Goal: Task Accomplishment & Management: Use online tool/utility

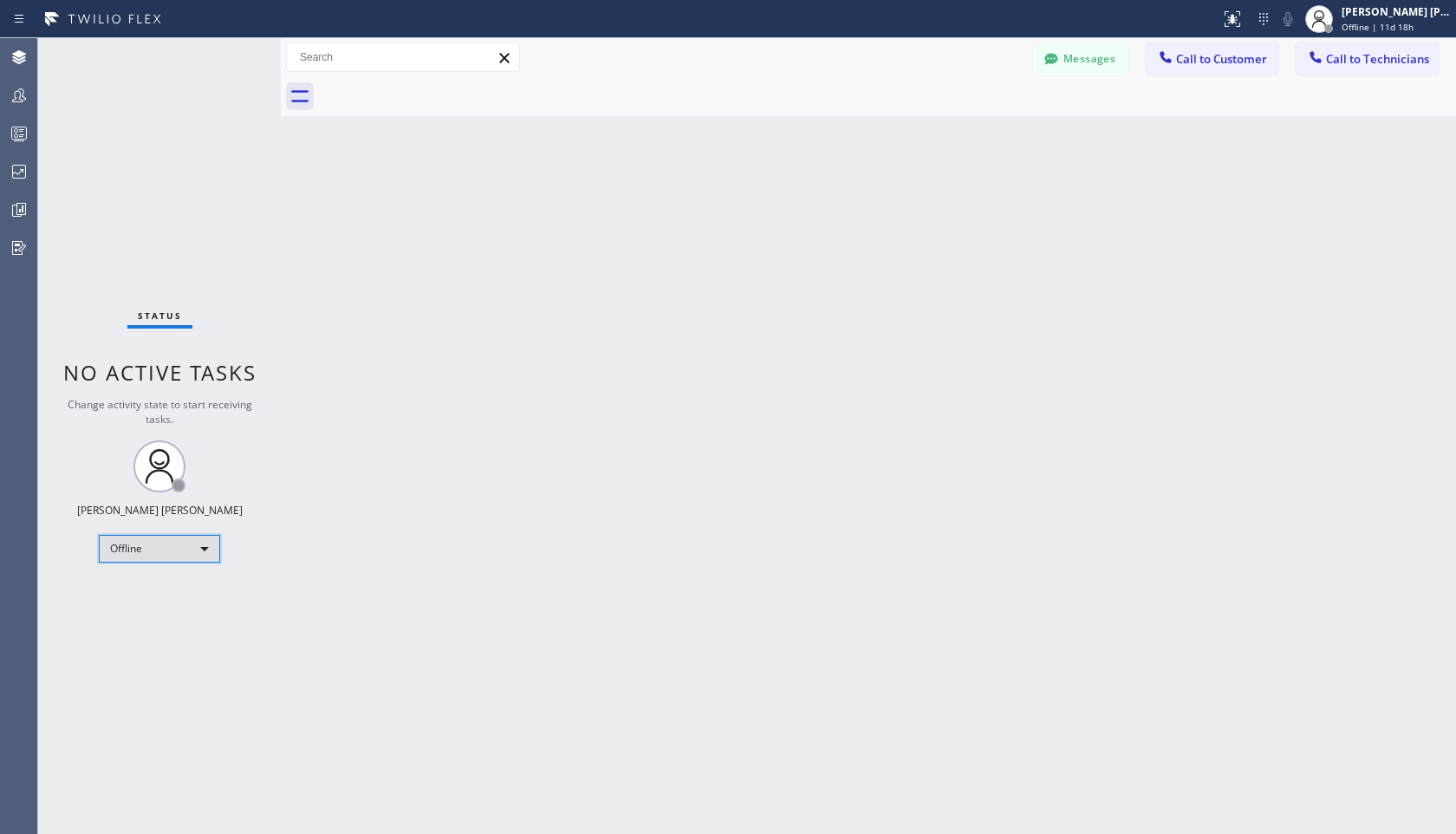
click at [183, 555] on div "Offline" at bounding box center [159, 548] width 122 height 28
click at [169, 607] on li "Unavailable" at bounding box center [158, 614] width 118 height 21
click at [355, 58] on input "text" at bounding box center [403, 57] width 233 height 28
click at [301, 96] on icon at bounding box center [300, 96] width 28 height 28
click at [1084, 65] on button "Messages" at bounding box center [1081, 58] width 95 height 33
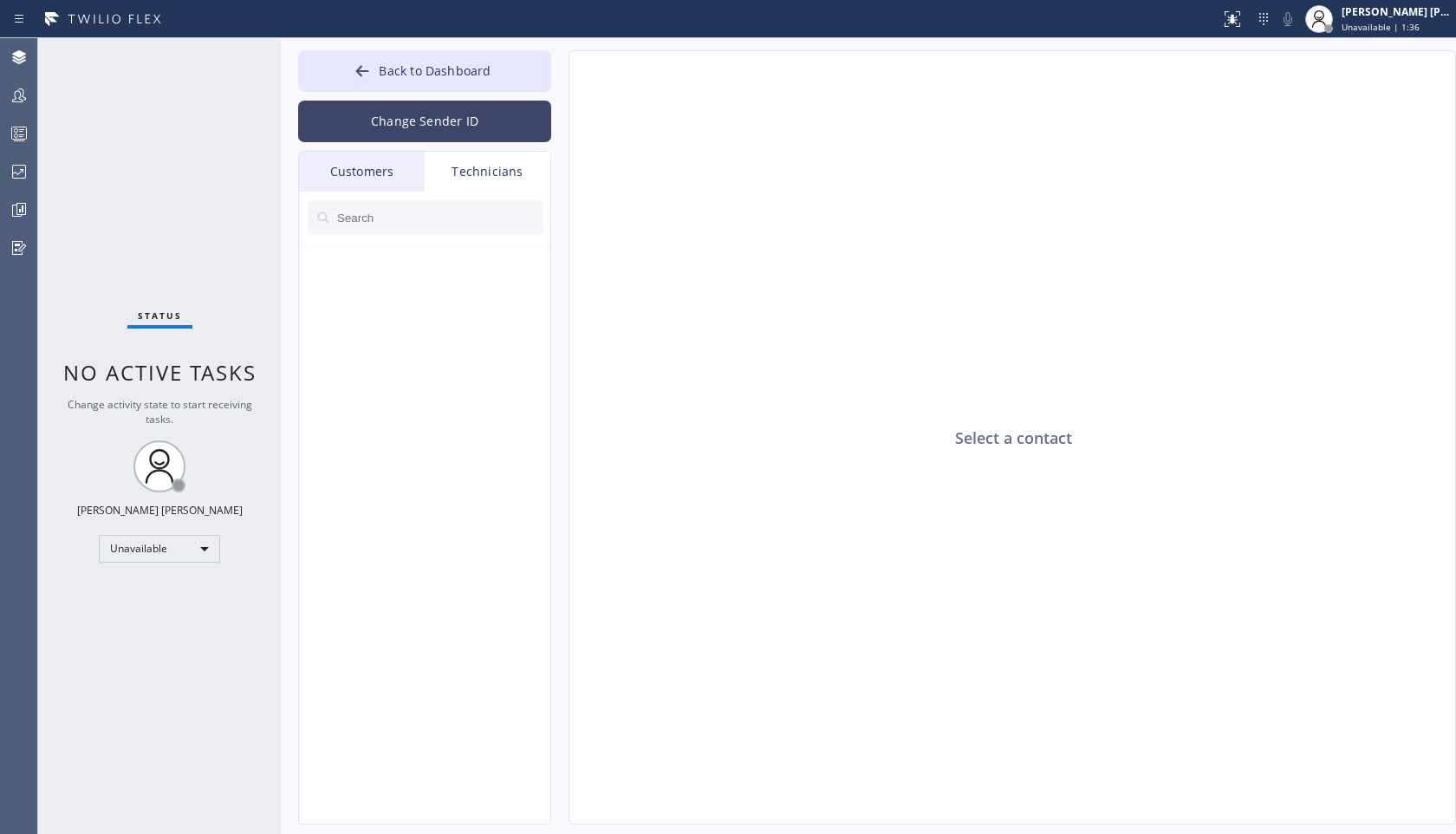
click at [454, 130] on button "Change Sender ID" at bounding box center [425, 122] width 253 height 42
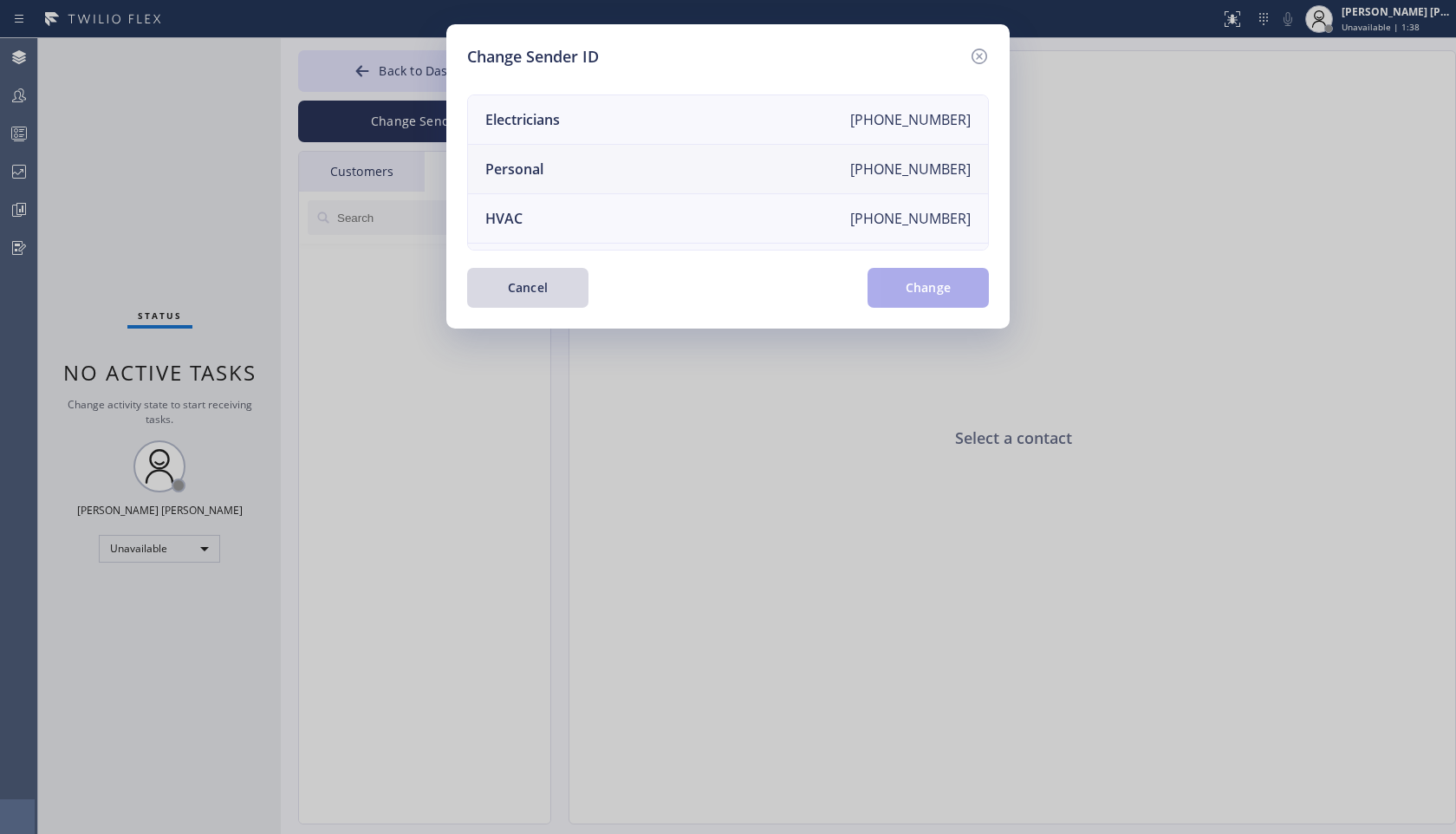
click at [793, 166] on li "Personal [PHONE_NUMBER]" at bounding box center [728, 169] width 521 height 49
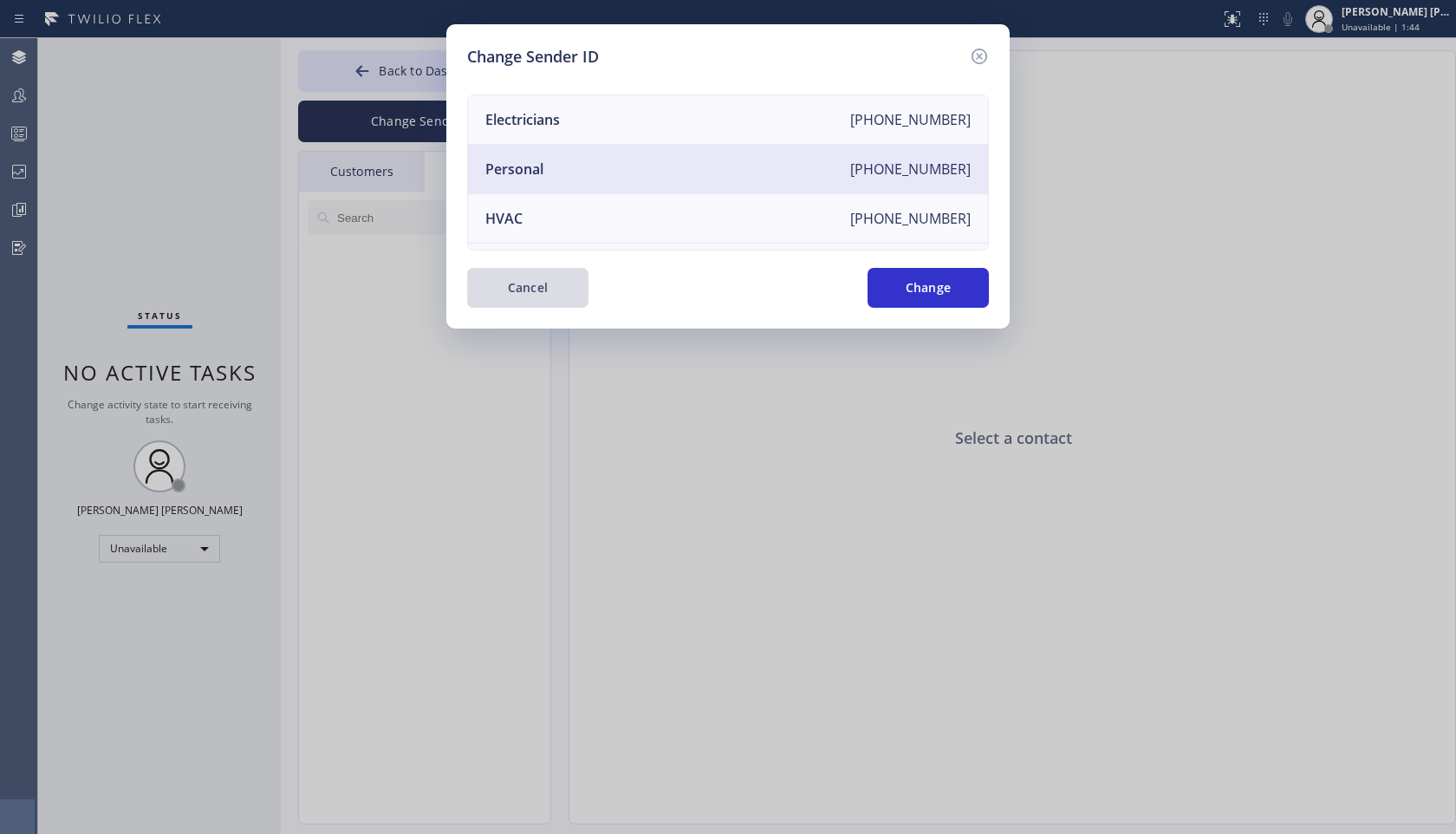
click at [555, 287] on button "Cancel" at bounding box center [528, 288] width 122 height 40
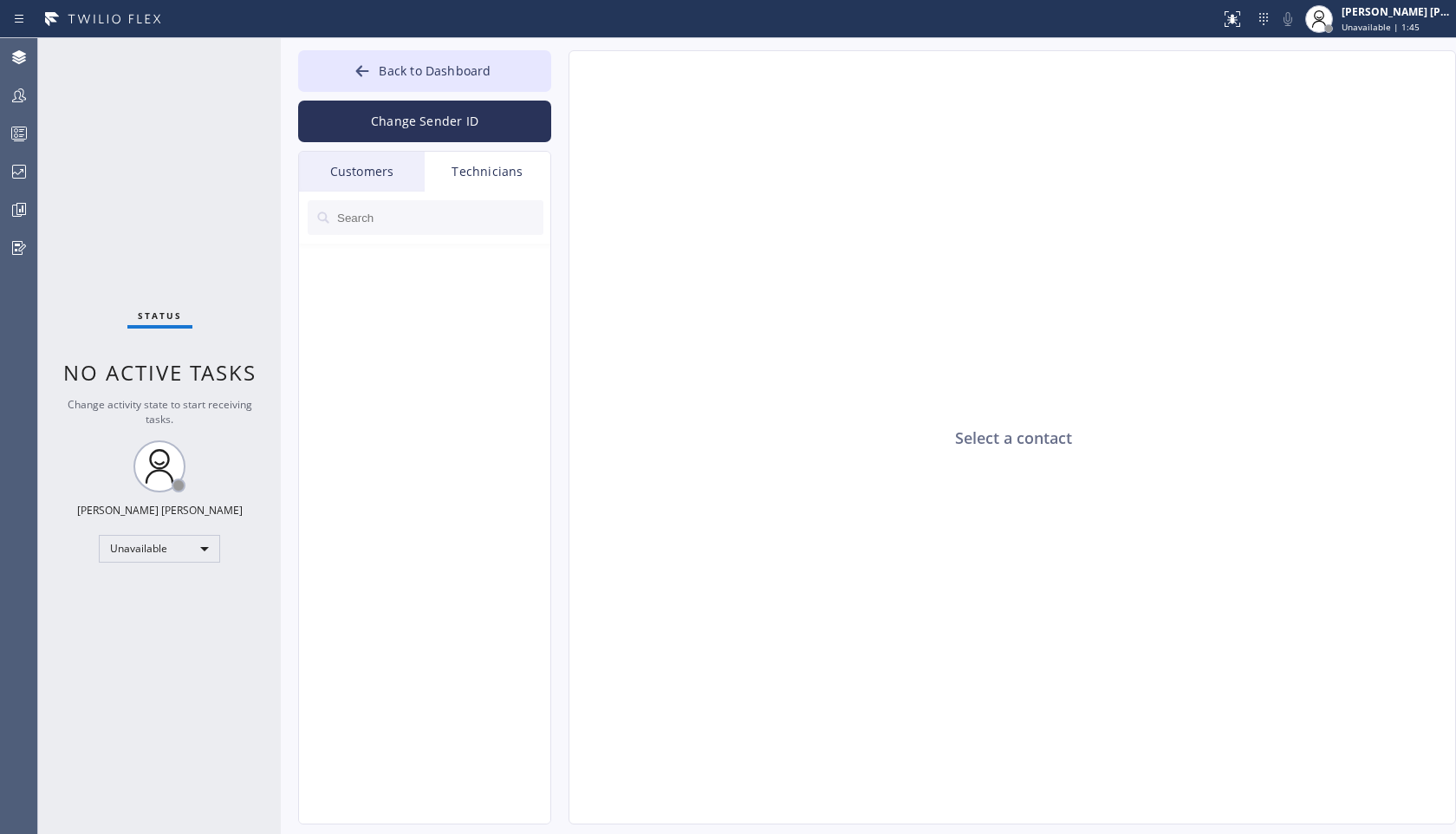
click at [423, 219] on input "text" at bounding box center [439, 217] width 208 height 35
paste input "[PERSON_NAME]"
type input "[PERSON_NAME]"
click at [417, 218] on input "[PERSON_NAME]" at bounding box center [427, 217] width 183 height 35
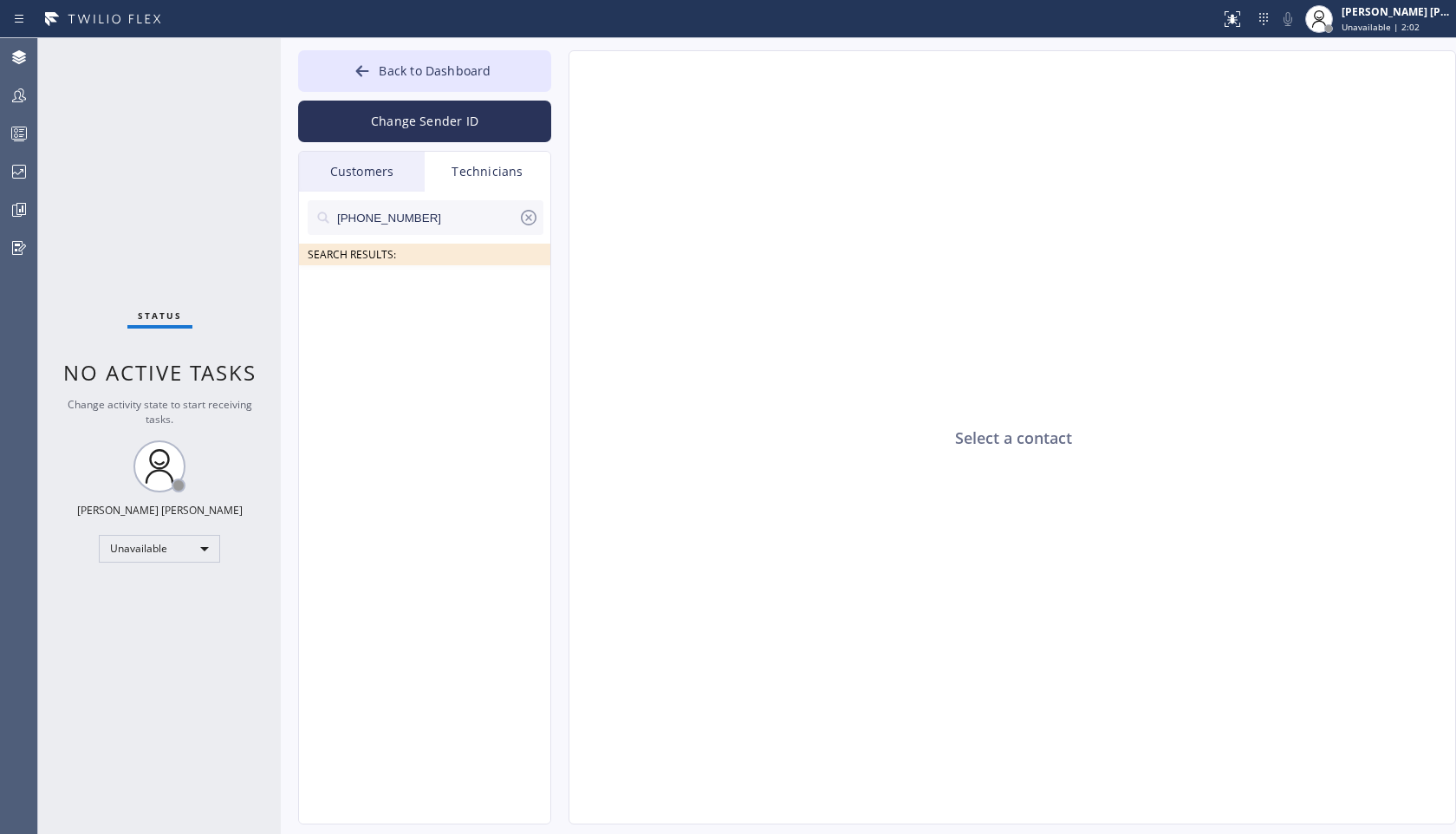
click at [436, 223] on input "[PHONE_NUMBER]" at bounding box center [427, 217] width 183 height 35
